Goal: Entertainment & Leisure: Consume media (video, audio)

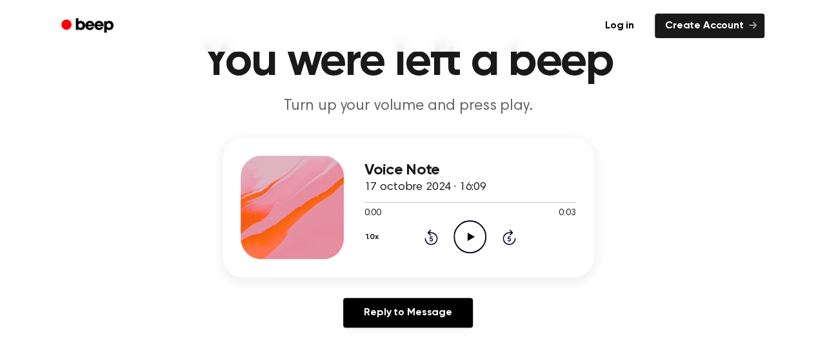
click at [465, 229] on icon "Play Audio" at bounding box center [470, 236] width 33 height 33
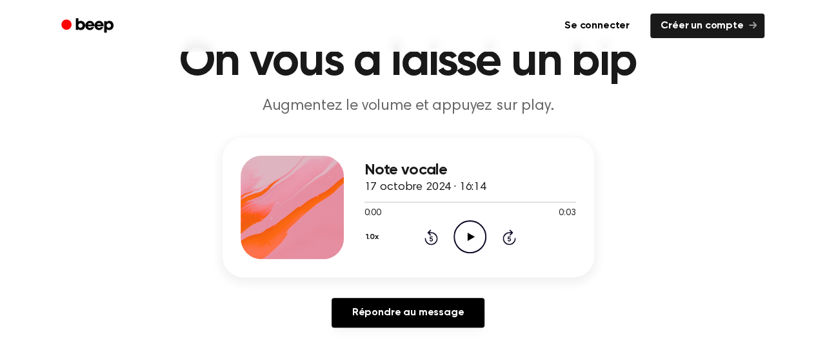
click at [469, 233] on icon at bounding box center [471, 236] width 7 height 8
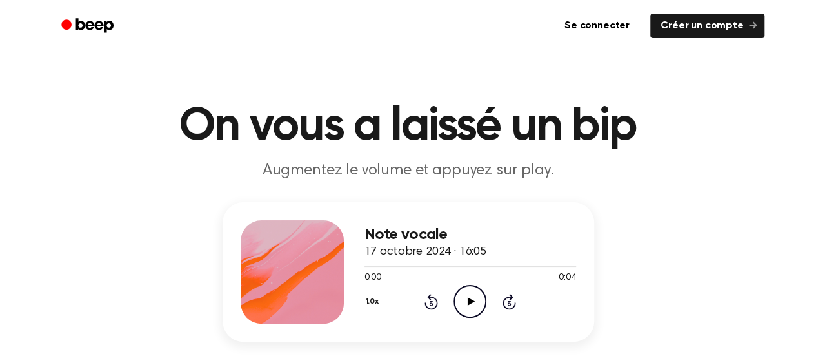
click at [483, 290] on icon "Play Audio" at bounding box center [470, 301] width 33 height 33
click at [547, 307] on div "1.0x Rewind 5 seconds Play Audio Skip 5 seconds" at bounding box center [471, 301] width 212 height 33
click at [469, 293] on icon "Play Audio" at bounding box center [470, 301] width 33 height 33
click at [472, 289] on icon "Play Audio" at bounding box center [470, 301] width 33 height 33
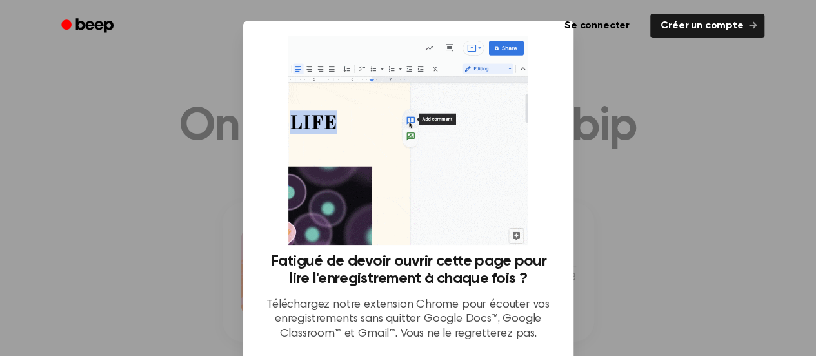
click at [691, 237] on div at bounding box center [408, 178] width 816 height 356
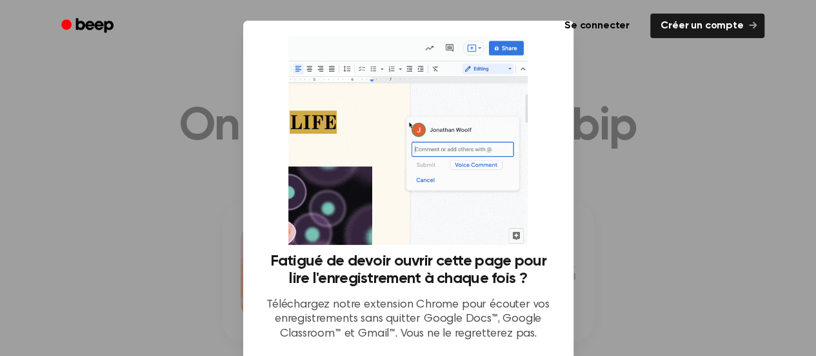
drag, startPoint x: 276, startPoint y: 77, endPoint x: 310, endPoint y: 82, distance: 33.9
click at [304, 79] on div "Fatigué de devoir ouvrir cette page pour lire l'enregistrement à chaque fois ? …" at bounding box center [408, 193] width 299 height 315
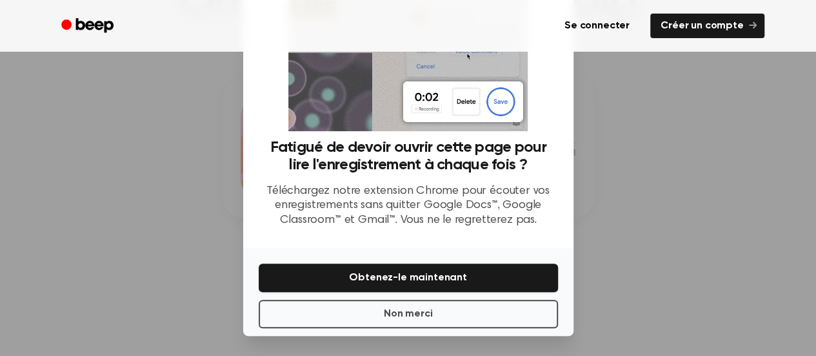
scroll to position [129, 0]
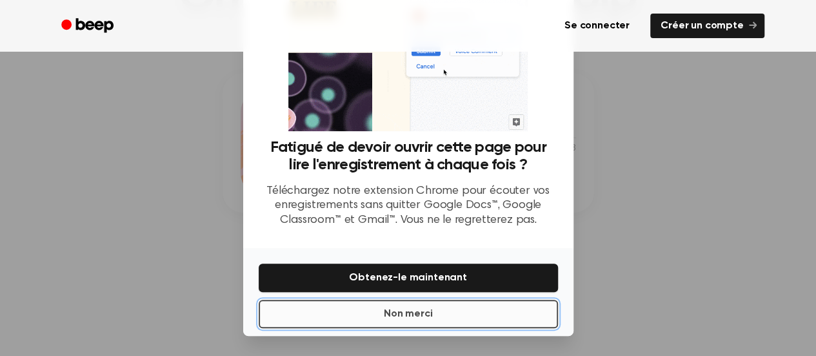
click at [392, 300] on button "Non merci" at bounding box center [408, 313] width 299 height 28
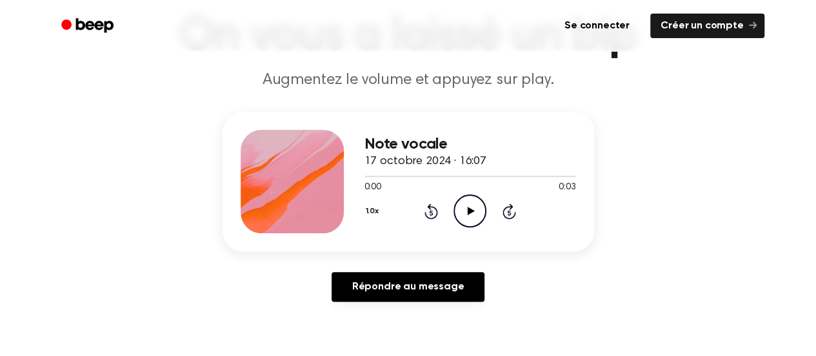
scroll to position [65, 0]
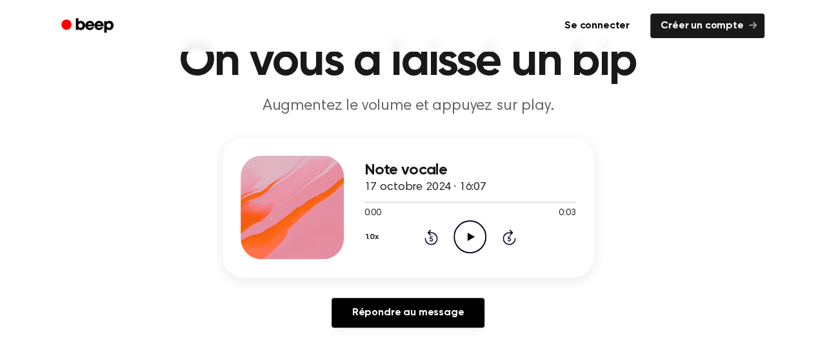
click at [470, 230] on icon "Play Audio" at bounding box center [470, 236] width 33 height 33
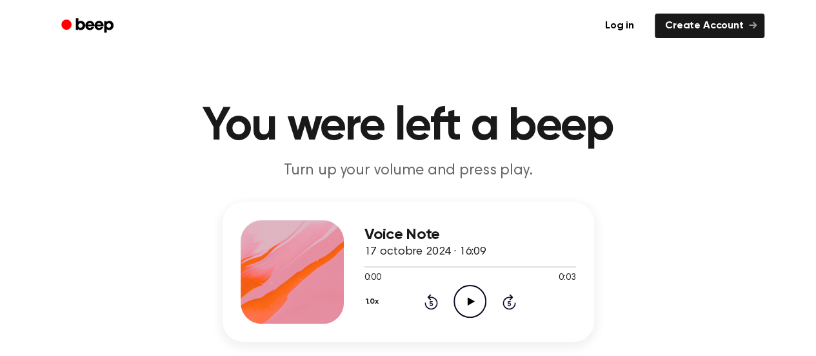
click at [459, 291] on icon "Play Audio" at bounding box center [470, 301] width 33 height 33
